Goal: Information Seeking & Learning: Learn about a topic

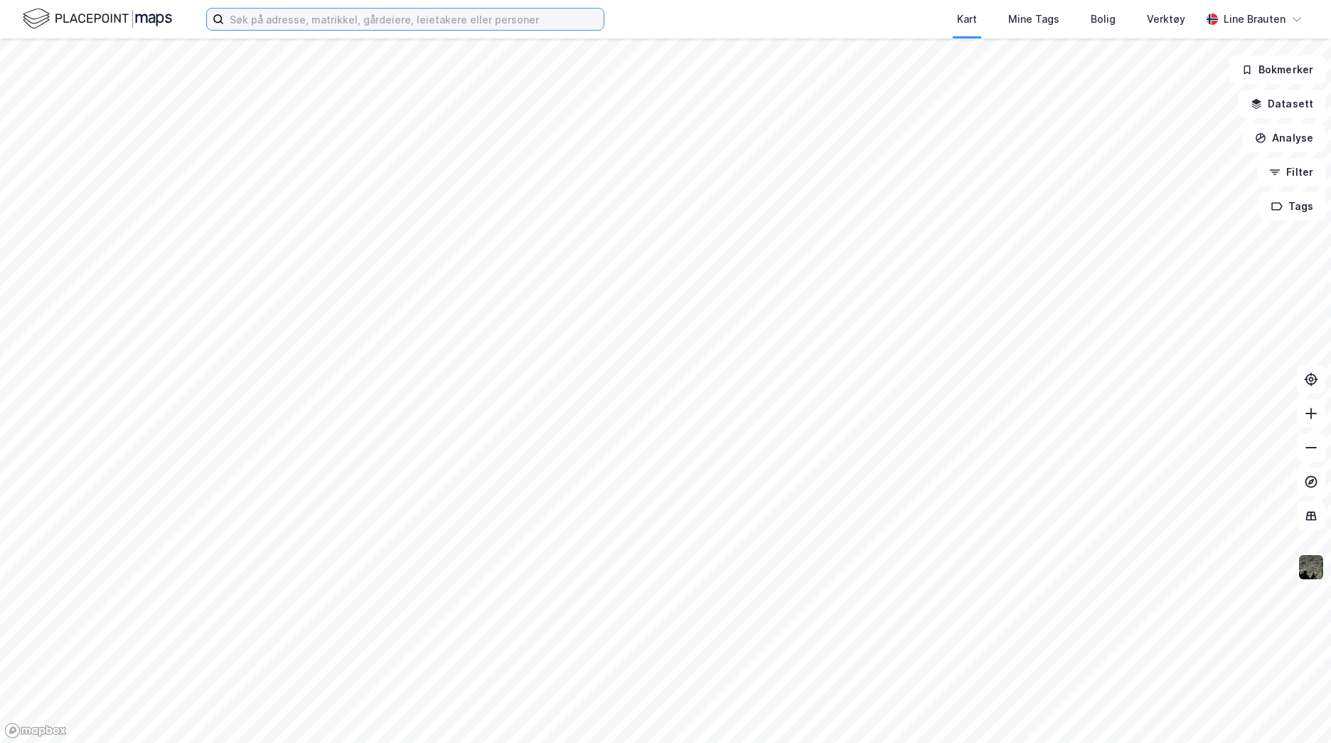
drag, startPoint x: 273, startPoint y: 20, endPoint x: 283, endPoint y: 11, distance: 13.1
click at [273, 19] on input at bounding box center [414, 19] width 380 height 21
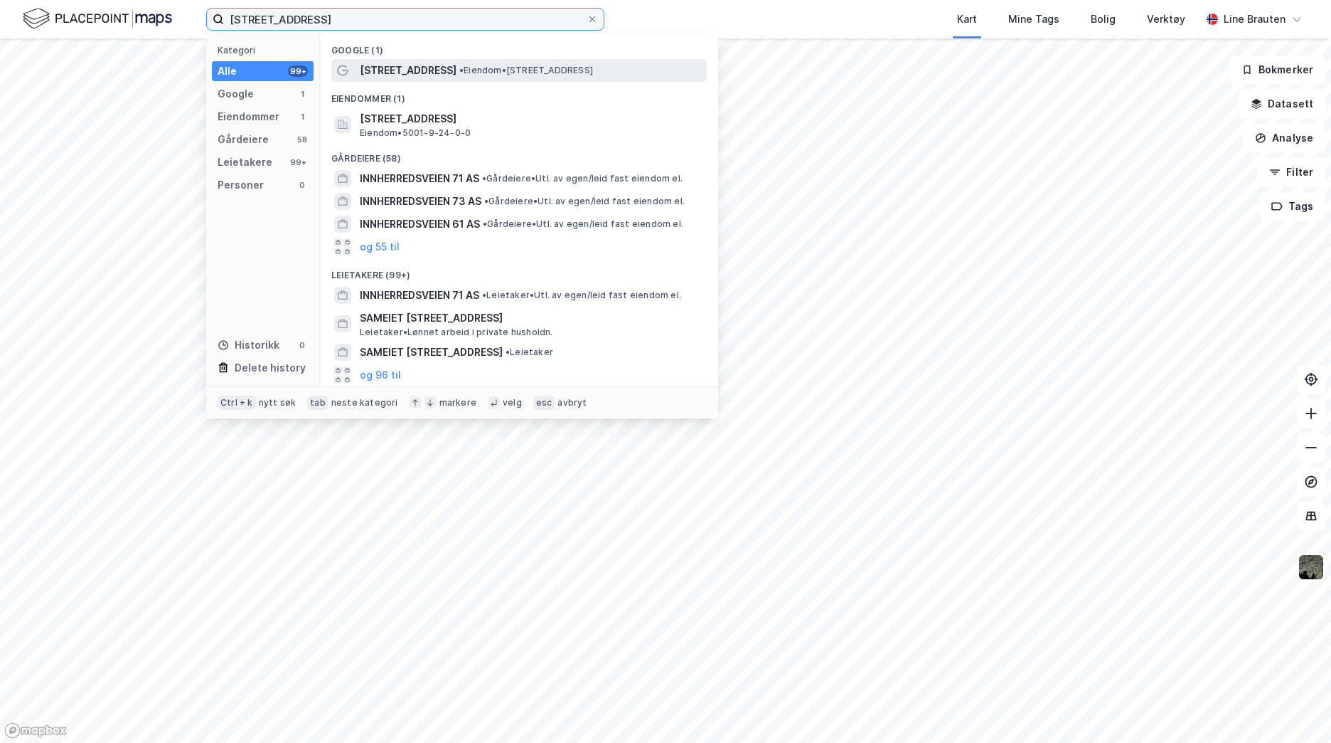
type input "Innherredsveien 71"
click at [433, 68] on span "Innherredsveien 71" at bounding box center [408, 70] width 97 height 17
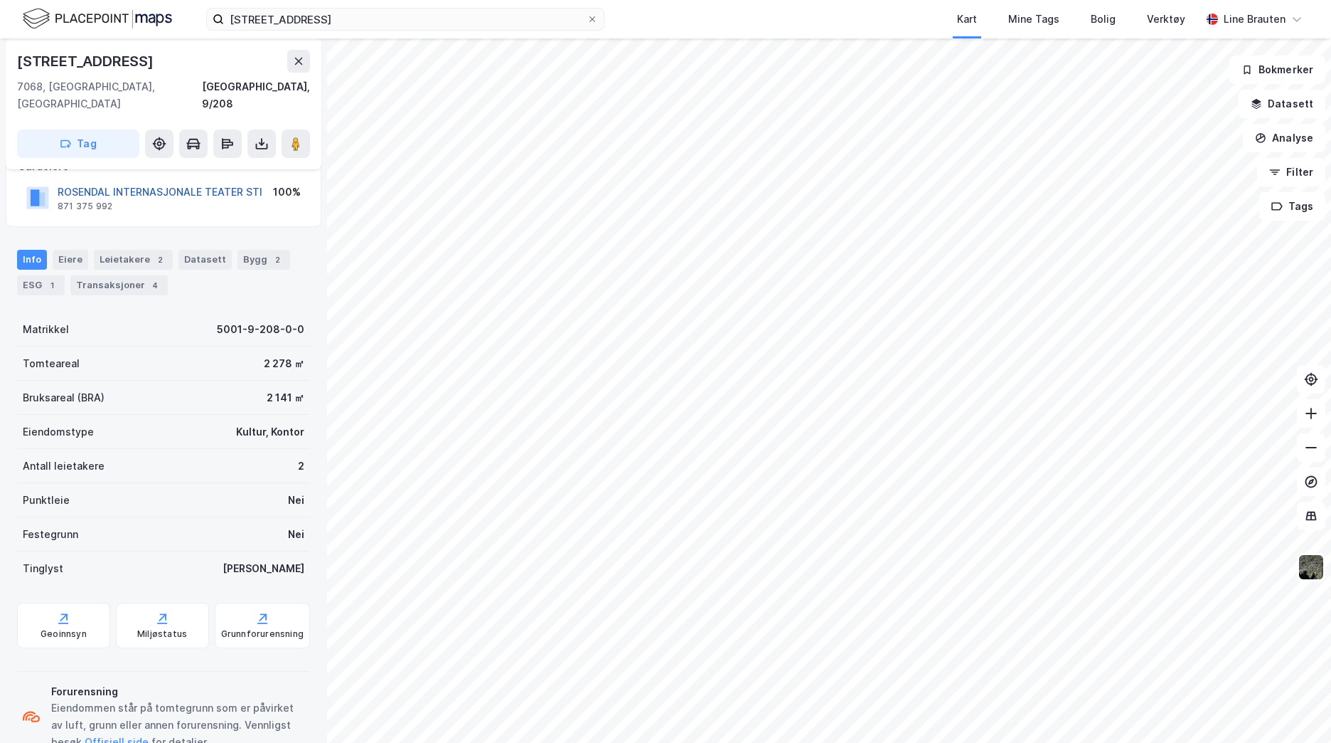
scroll to position [123, 0]
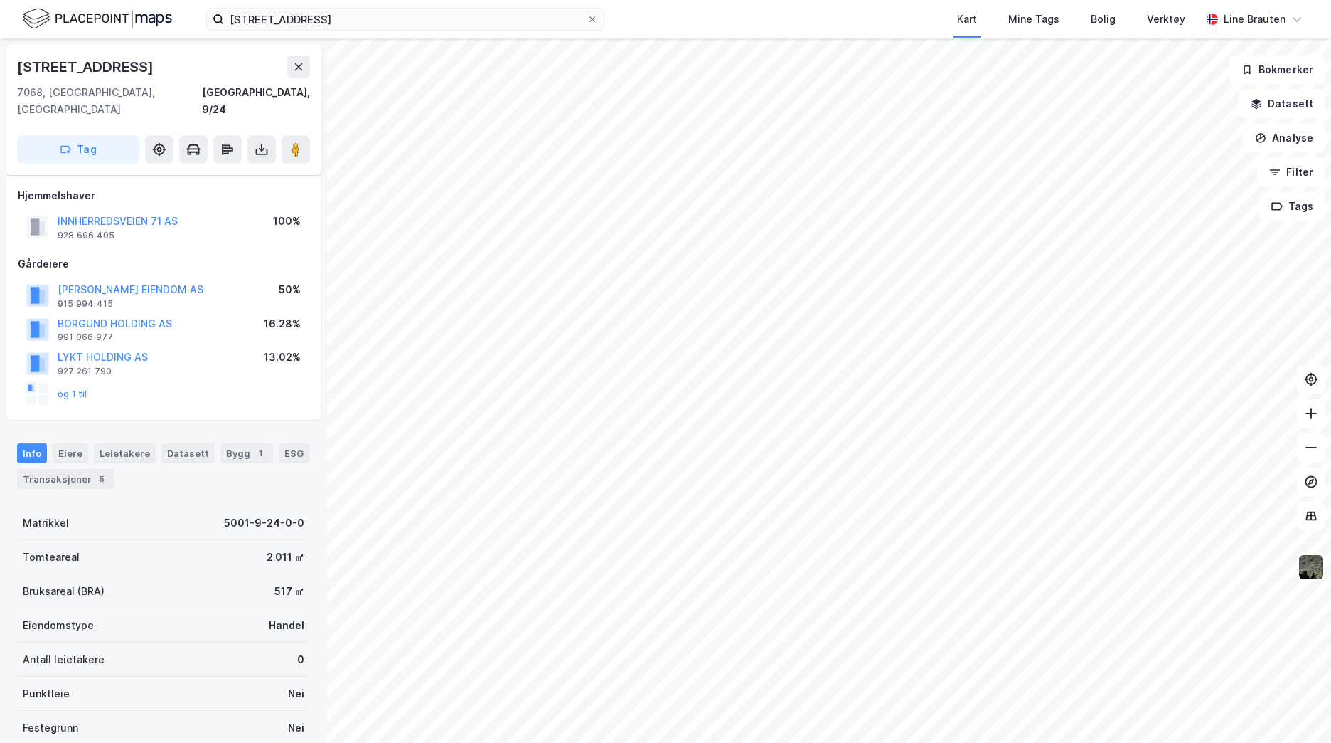
scroll to position [123, 0]
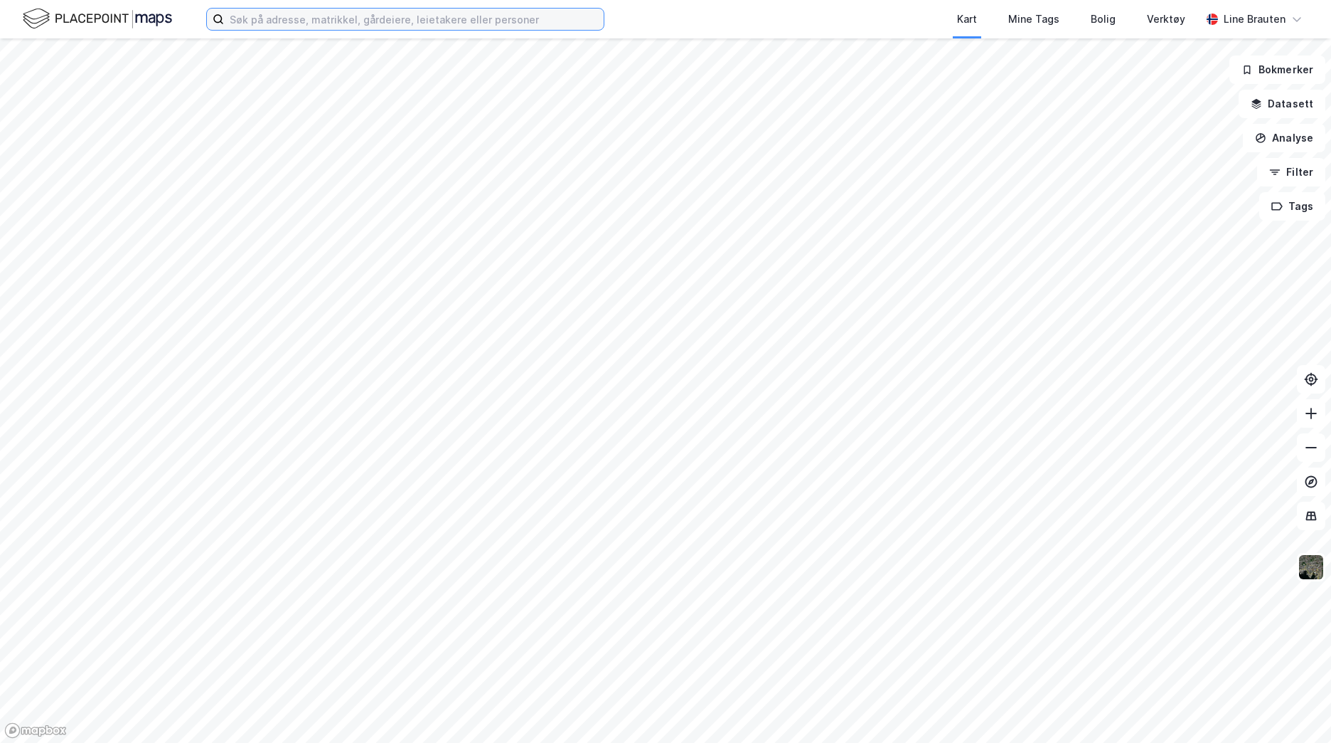
click at [378, 14] on input at bounding box center [414, 19] width 380 height 21
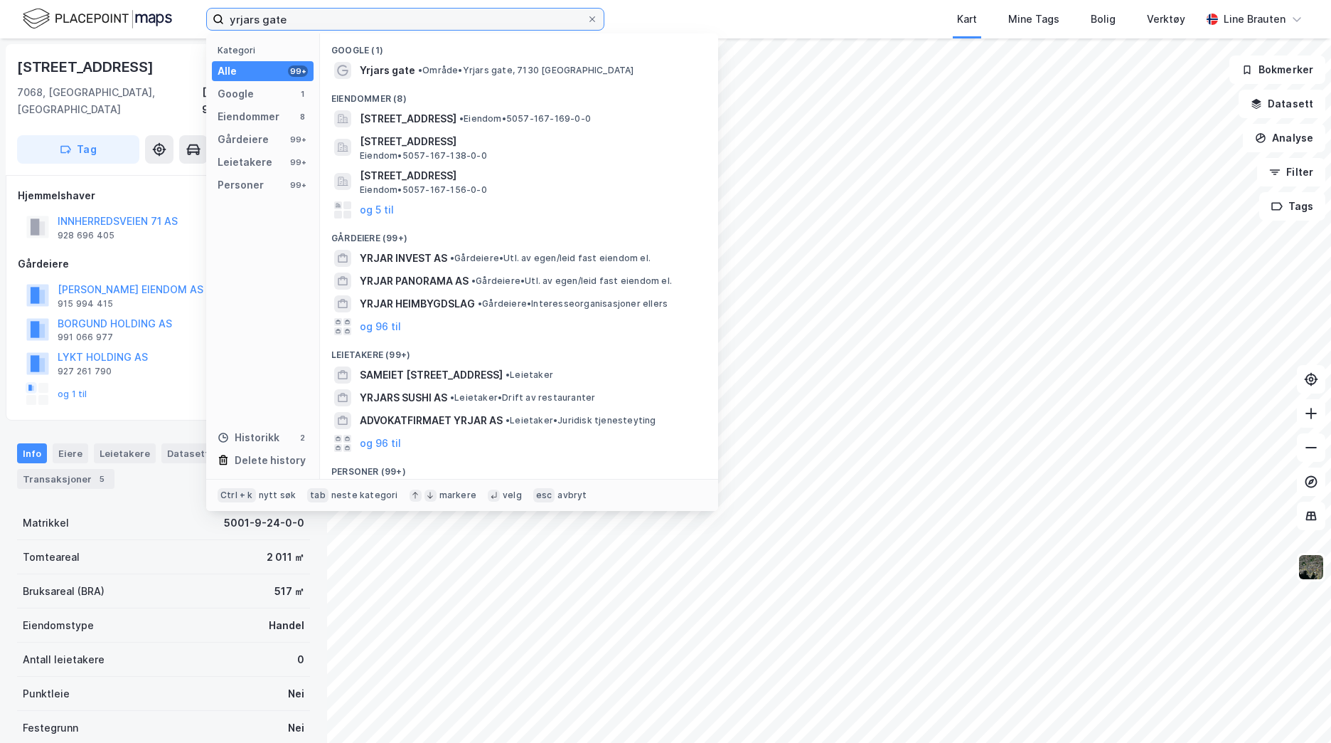
type input "yrjars gate"
click at [456, 117] on span "Yrjars gate 1, 7130, BREKSTAD, ØRLAND" at bounding box center [408, 118] width 97 height 17
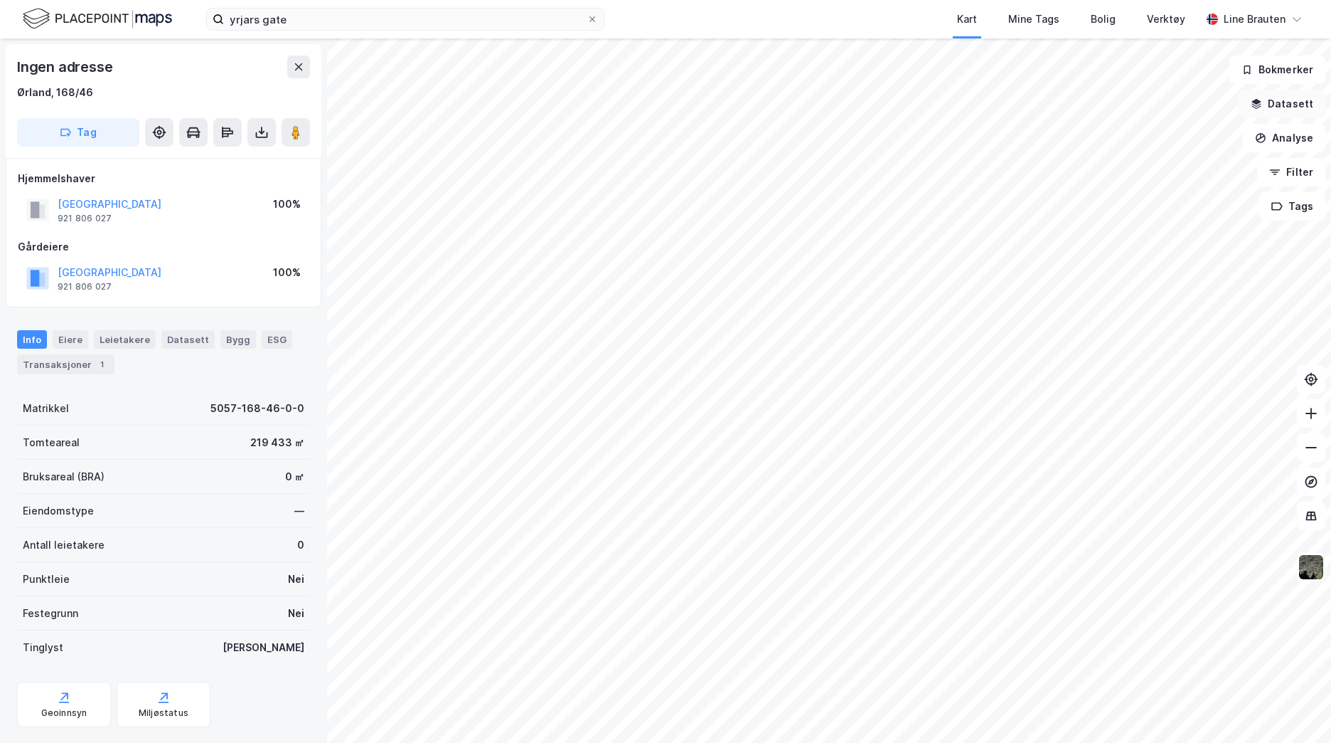
click at [1282, 105] on button "Datasett" at bounding box center [1282, 104] width 87 height 28
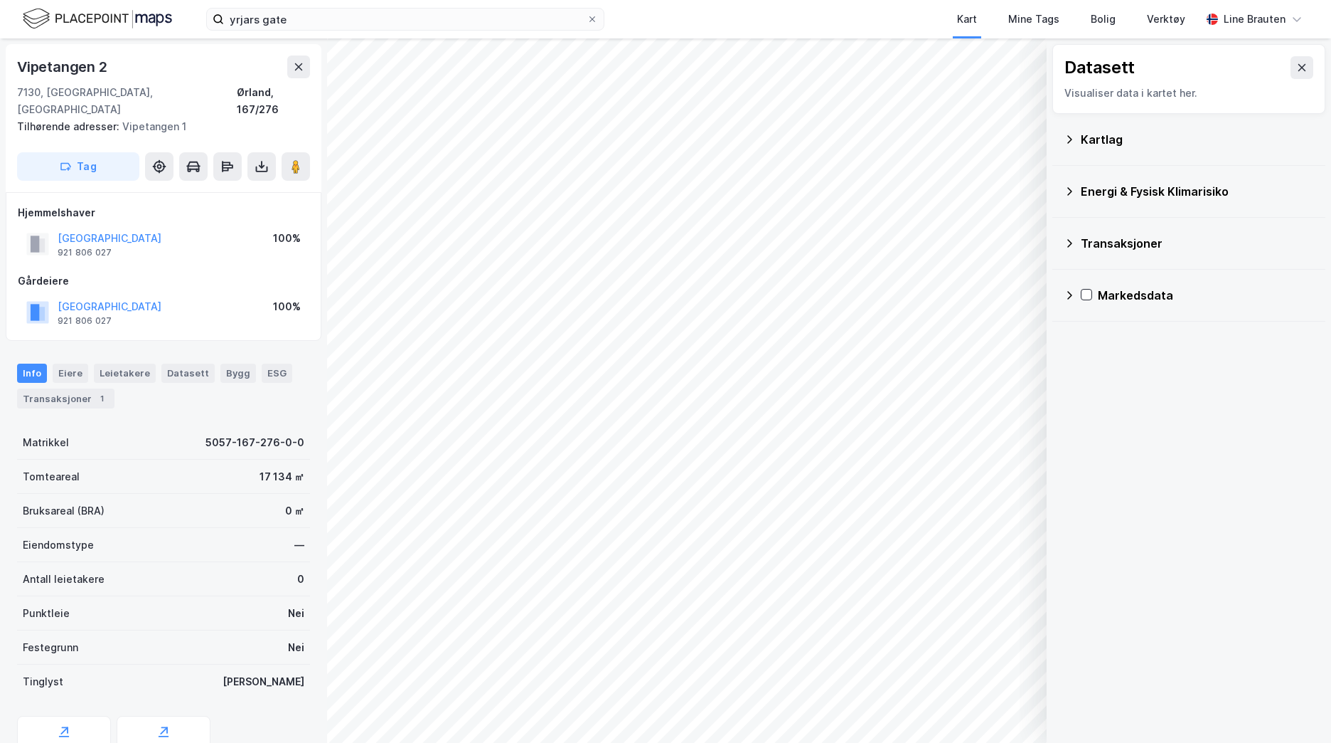
click at [1072, 143] on icon at bounding box center [1069, 139] width 11 height 11
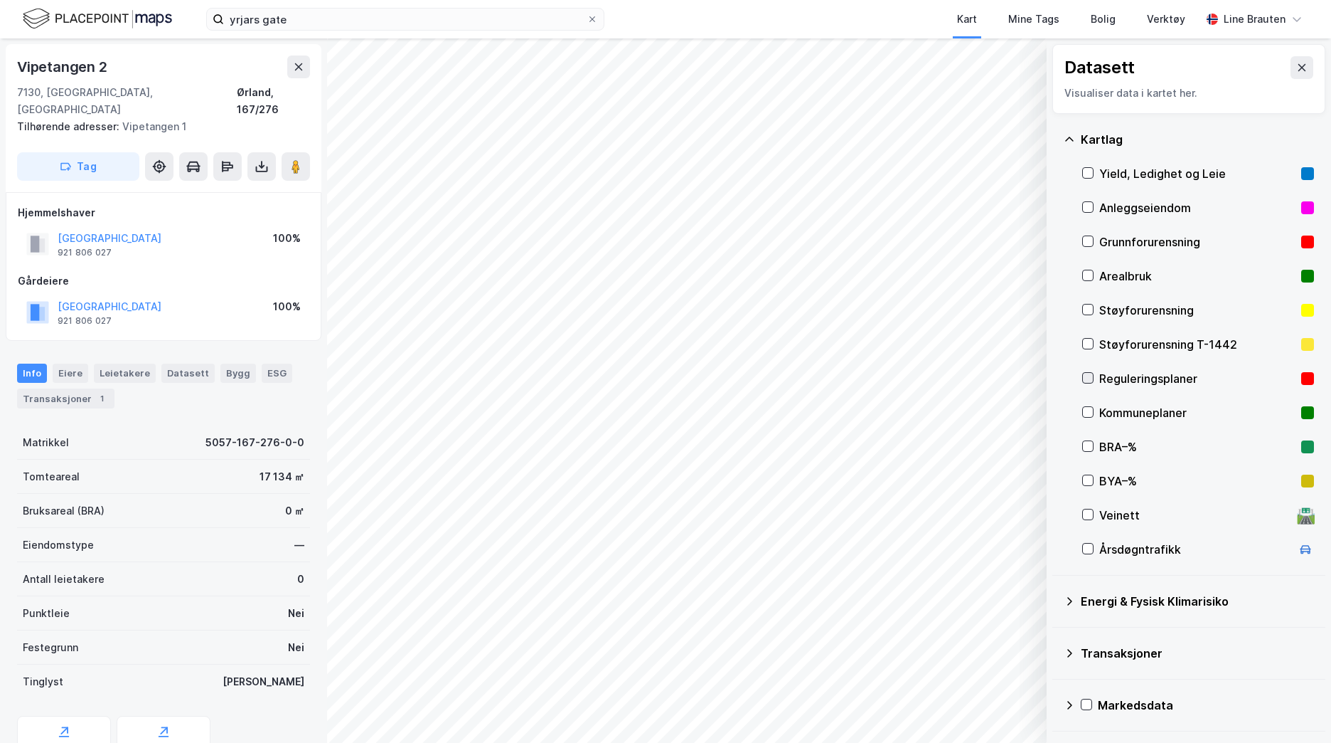
click at [1092, 378] on icon at bounding box center [1088, 378] width 10 height 10
